Goal: Task Accomplishment & Management: Manage account settings

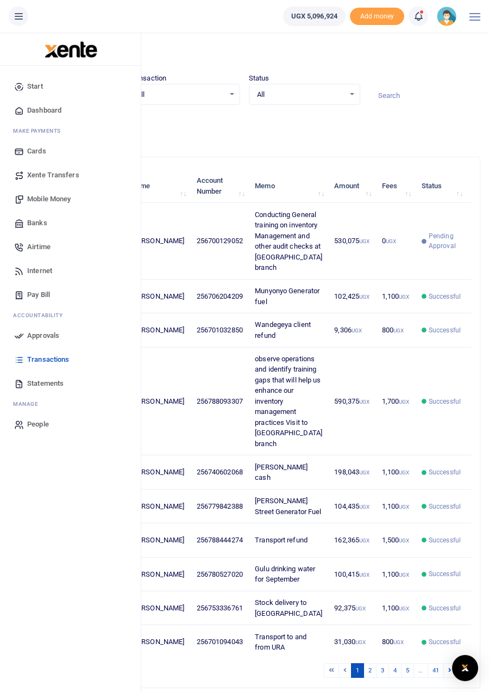
click at [49, 201] on span "Mobile Money" at bounding box center [49, 199] width 44 height 11
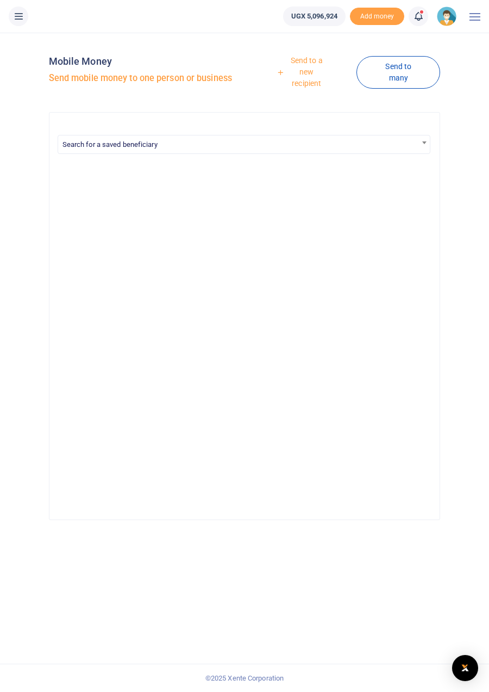
click at [306, 71] on link "Send to a new recipient" at bounding box center [303, 72] width 108 height 42
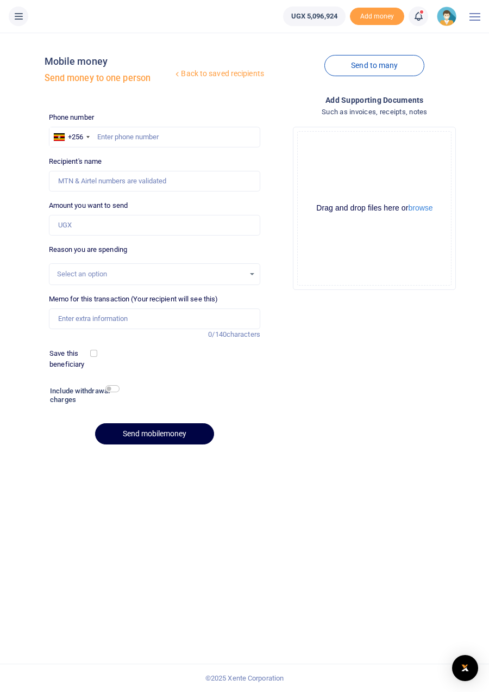
scroll to position [10, 0]
click at [426, 20] on link at bounding box center [419, 17] width 20 height 20
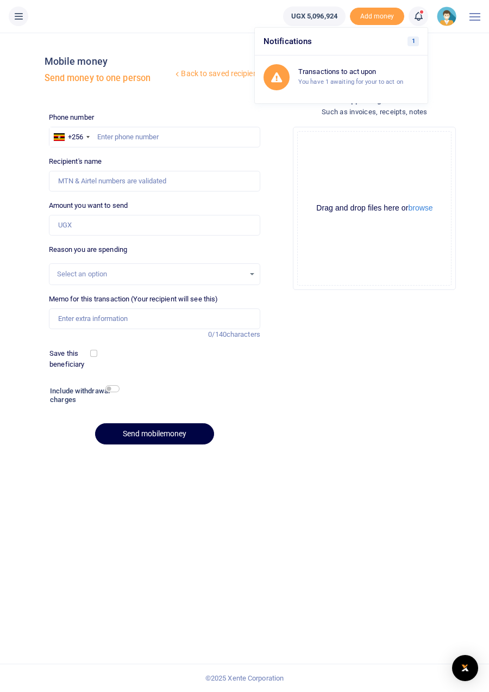
scroll to position [0, 0]
click at [310, 76] on h6 "Transactions to act upon" at bounding box center [359, 71] width 121 height 9
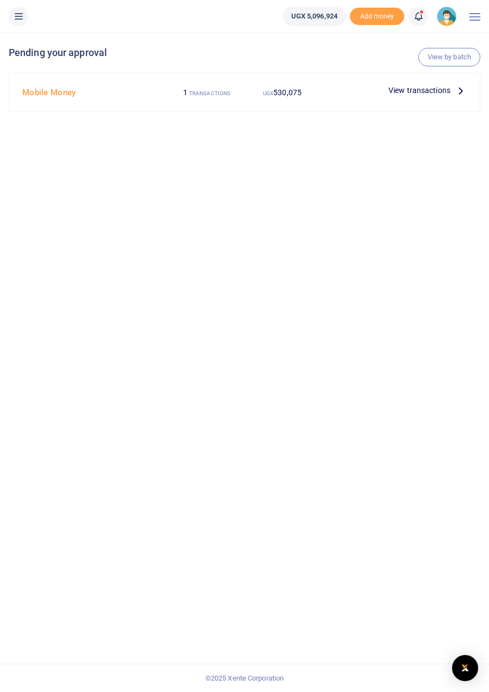
scroll to position [14, 0]
click at [441, 84] on span "View transactions" at bounding box center [420, 90] width 62 height 12
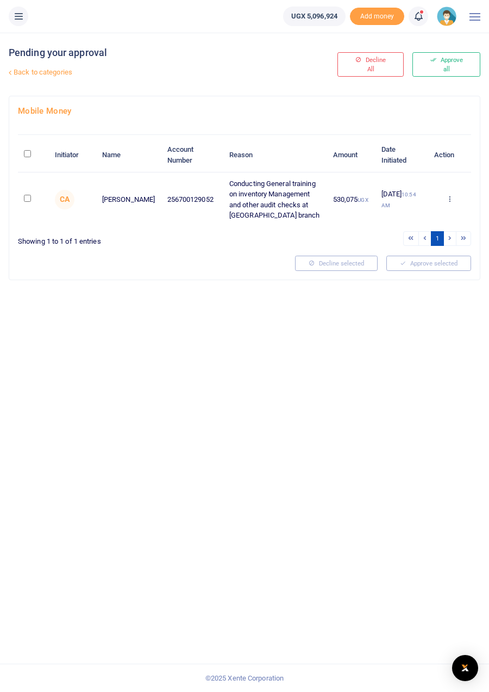
click at [18, 21] on icon at bounding box center [18, 16] width 11 height 12
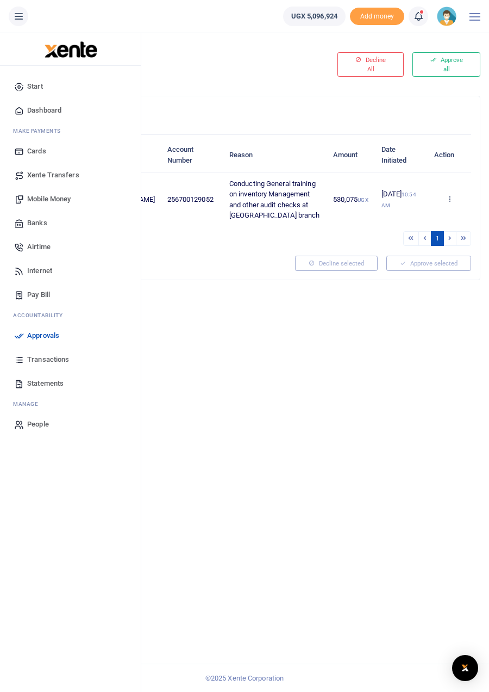
click at [45, 383] on span "Statements" at bounding box center [45, 383] width 36 height 11
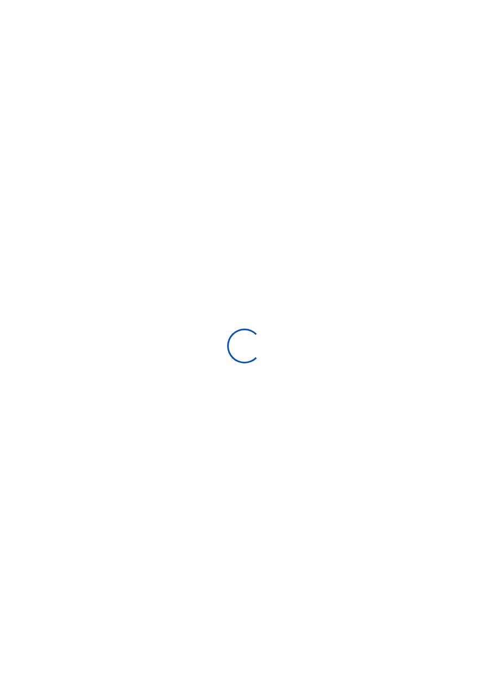
select select "ALL"
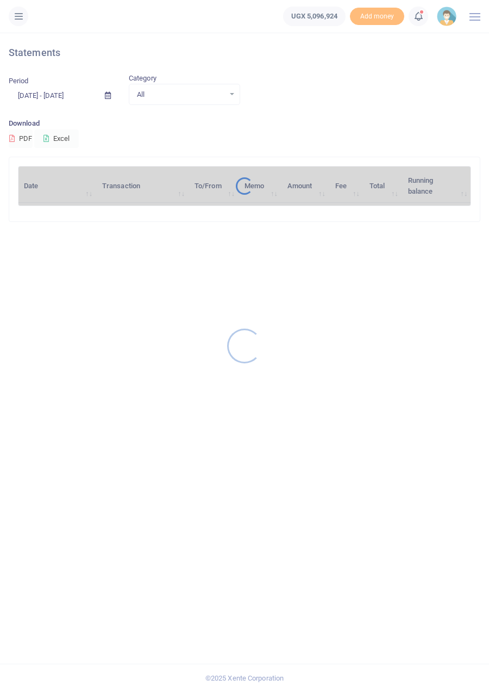
click at [104, 97] on div at bounding box center [244, 346] width 489 height 692
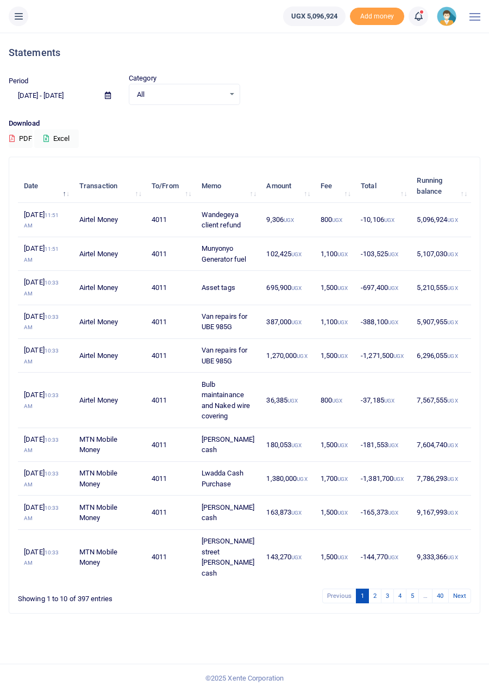
click at [105, 96] on icon at bounding box center [108, 95] width 6 height 7
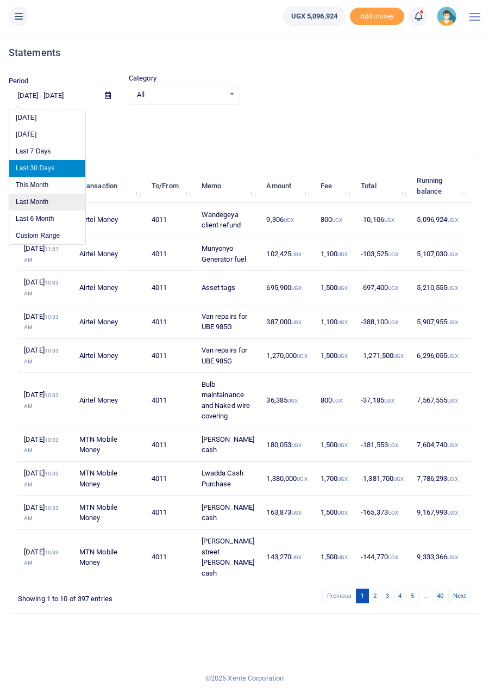
click at [35, 202] on li "Last Month" at bounding box center [47, 202] width 76 height 17
type input "09/01/2025 - 09/30/2025"
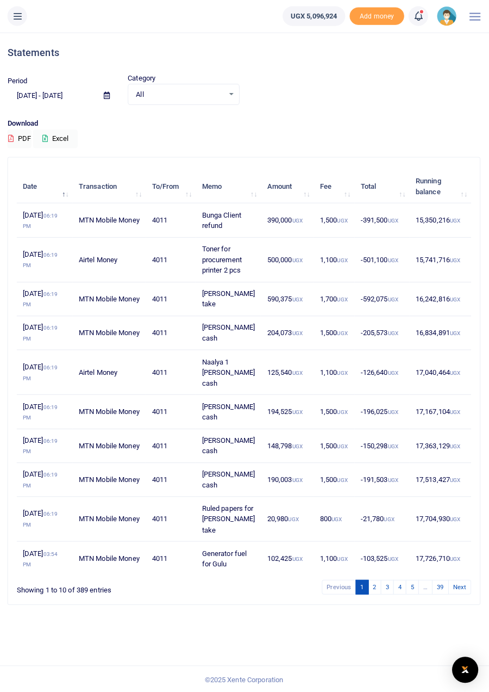
scroll to position [0, 0]
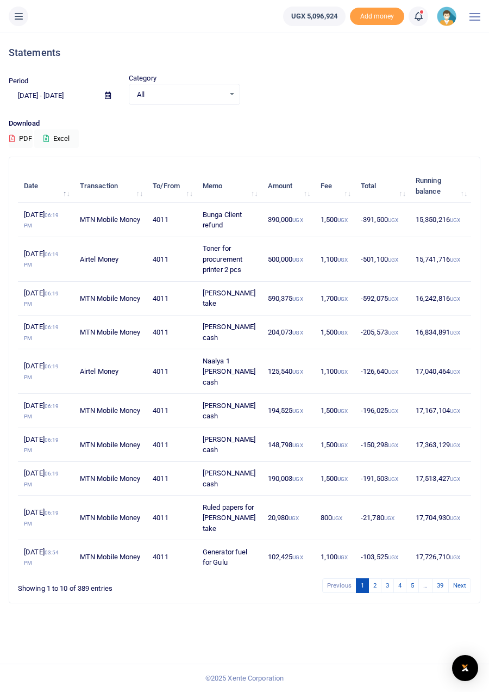
click at [412, 7] on li "Notifications 1 Transactions to act upon" at bounding box center [419, 17] width 28 height 20
click at [419, 16] on icon at bounding box center [418, 16] width 11 height 12
click at [333, 70] on h6 "Transactions to act upon" at bounding box center [359, 71] width 121 height 9
click at [15, 14] on icon at bounding box center [18, 16] width 11 height 12
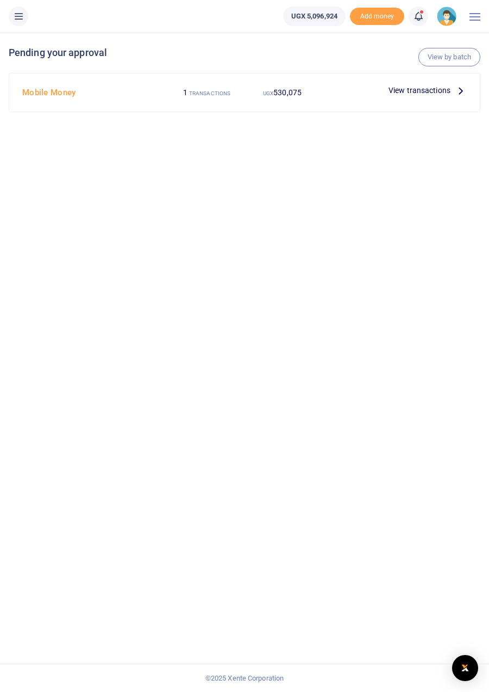
click at [445, 88] on span "View transactions" at bounding box center [420, 90] width 62 height 12
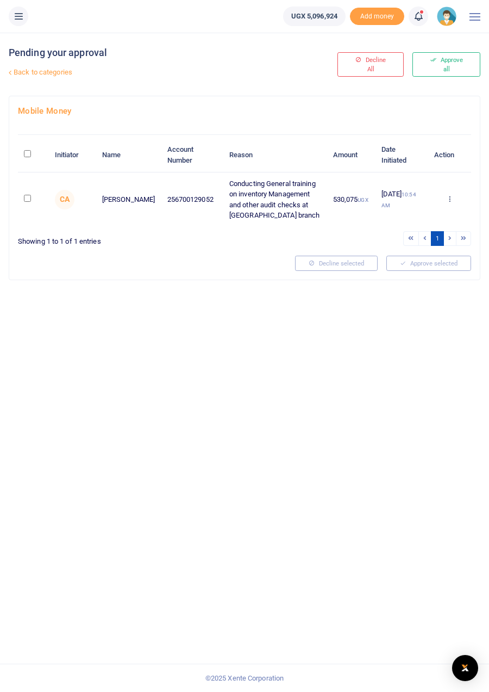
click at [21, 16] on icon at bounding box center [18, 16] width 11 height 12
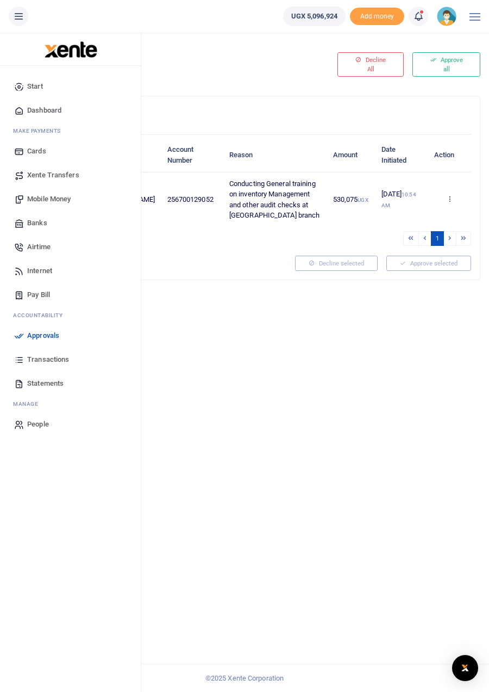
click at [43, 172] on span "Xente Transfers" at bounding box center [53, 175] width 52 height 11
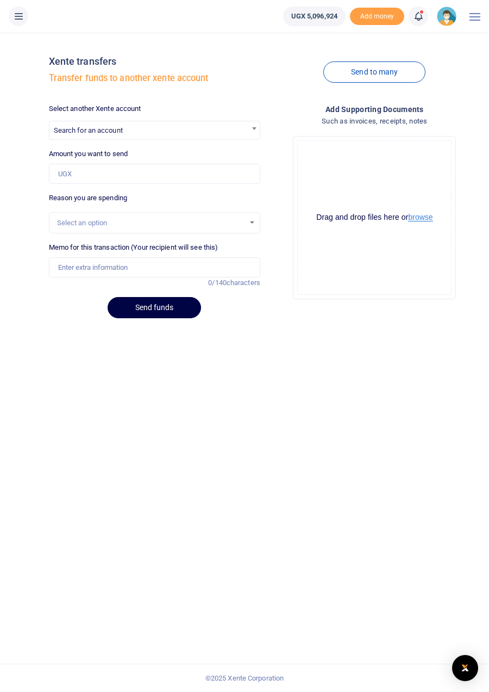
click at [431, 217] on button "browse" at bounding box center [420, 217] width 24 height 8
click at [13, 14] on button at bounding box center [19, 17] width 20 height 20
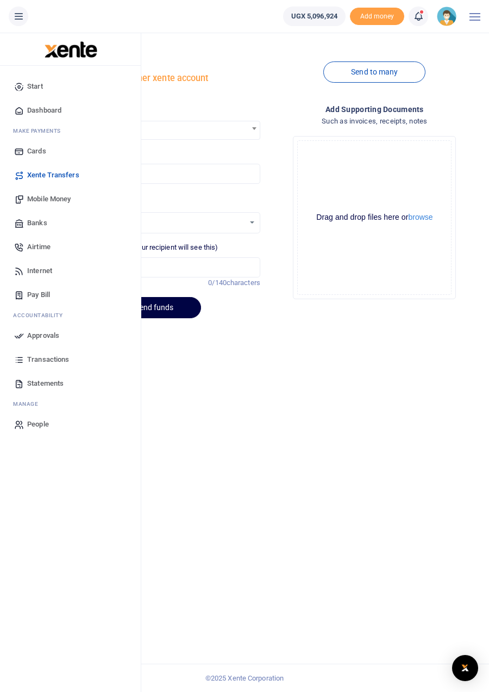
click at [32, 359] on span "Transactions" at bounding box center [48, 359] width 42 height 11
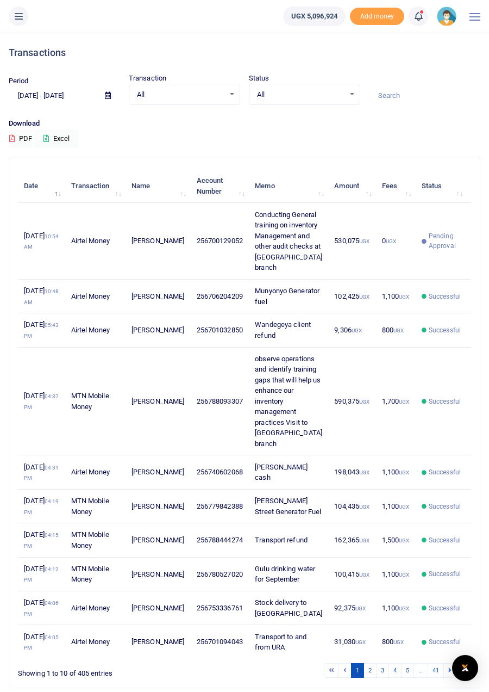
click at [23, 14] on icon at bounding box center [18, 16] width 11 height 12
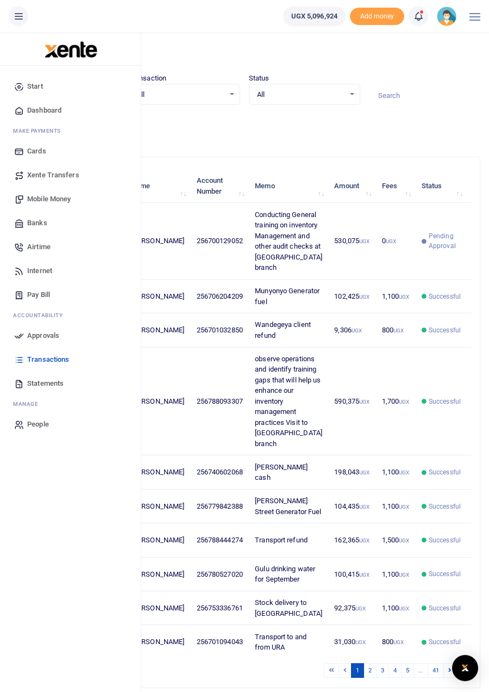
click at [34, 91] on span "Start" at bounding box center [35, 86] width 16 height 11
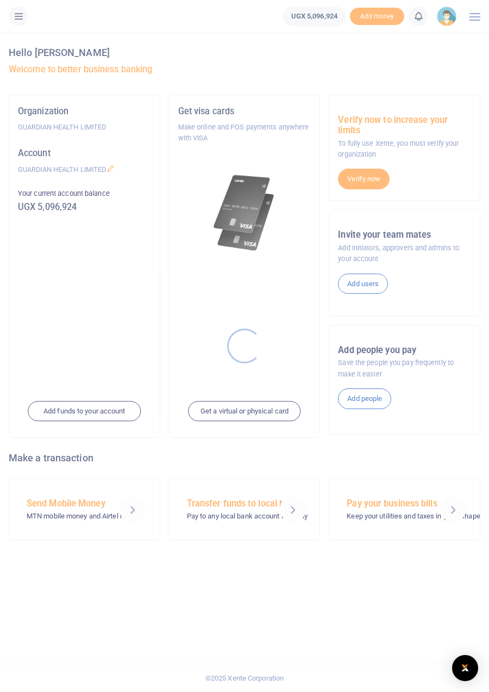
click at [17, 15] on div at bounding box center [244, 346] width 489 height 692
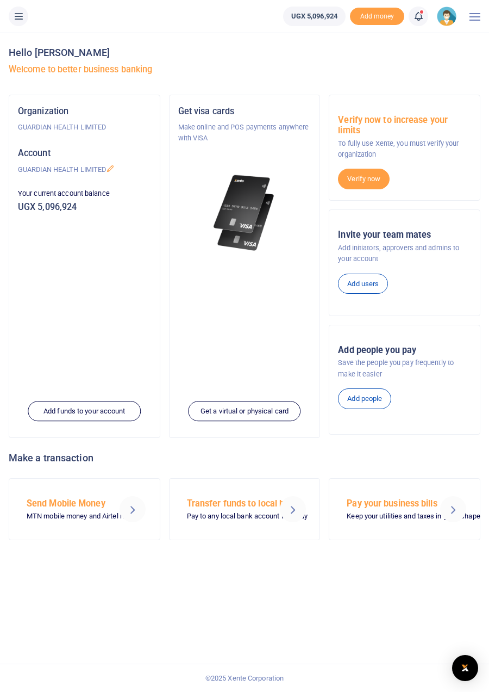
click at [19, 13] on icon at bounding box center [18, 16] width 11 height 12
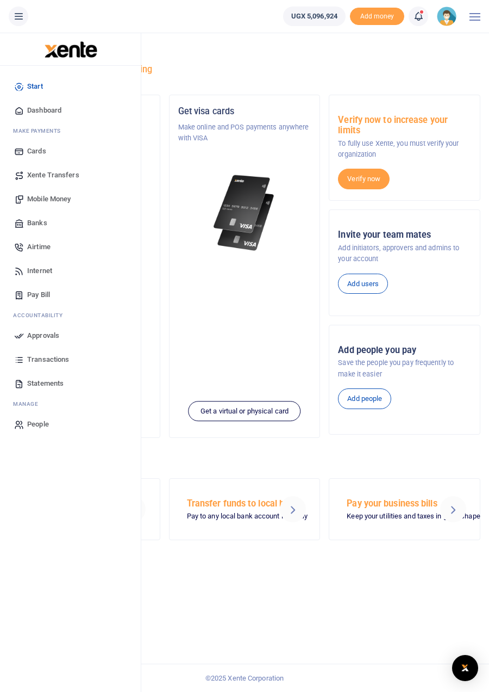
click at [37, 106] on span "Dashboard" at bounding box center [44, 110] width 34 height 11
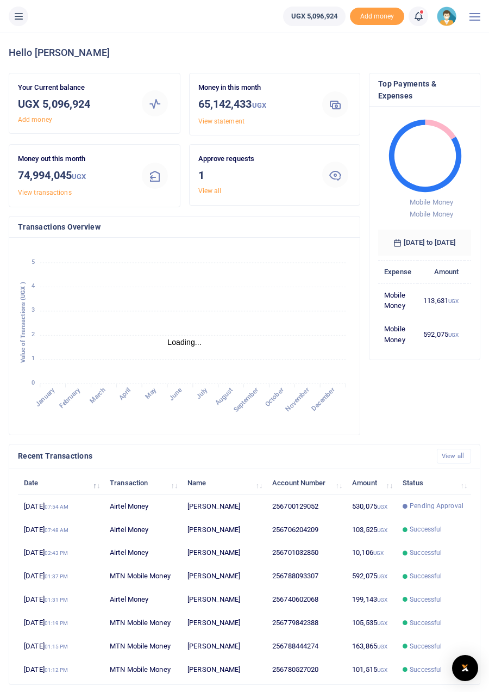
scroll to position [1, 1]
